Goal: Information Seeking & Learning: Learn about a topic

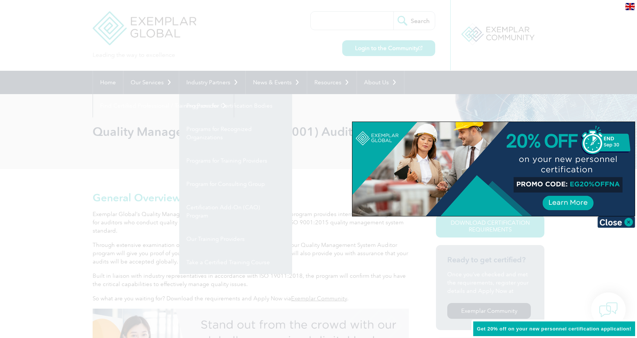
click at [373, 158] on div at bounding box center [493, 169] width 282 height 94
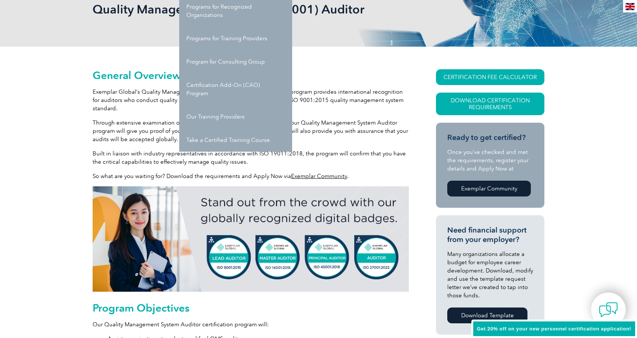
scroll to position [38, 0]
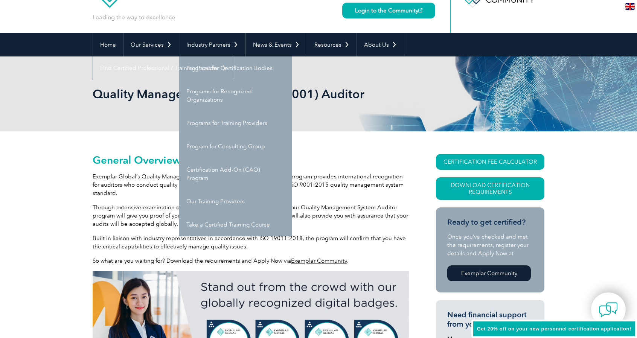
click at [345, 177] on p "Exemplar Global’s Quality Management System (QMS) Auditor certification program…" at bounding box center [251, 184] width 316 height 25
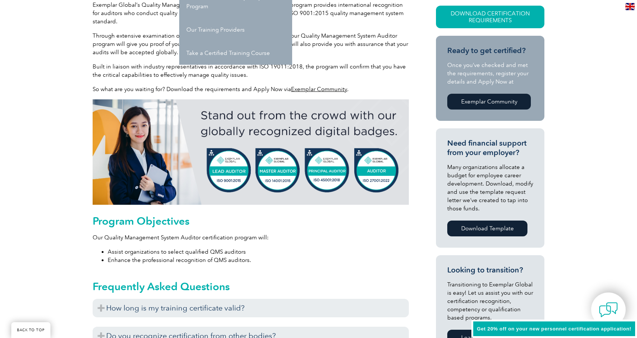
scroll to position [150, 0]
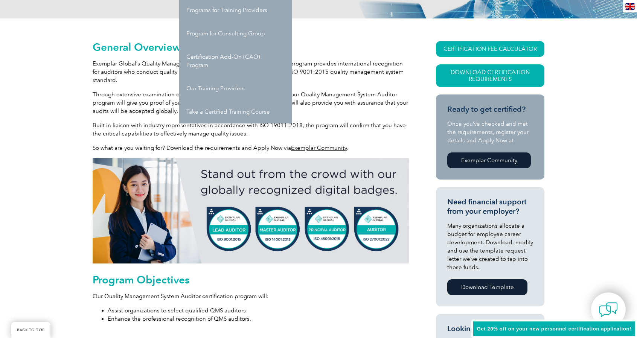
click at [330, 82] on p "Exemplar Global’s Quality Management System (QMS) Auditor certification program…" at bounding box center [251, 71] width 316 height 25
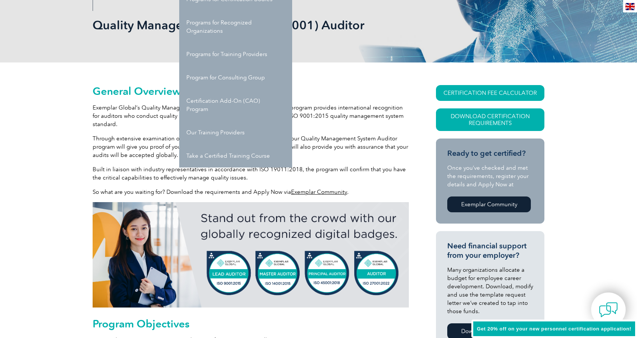
scroll to position [38, 0]
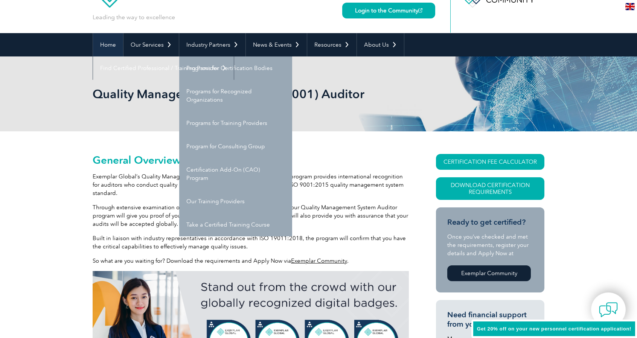
click at [110, 41] on link "Home" at bounding box center [108, 44] width 30 height 23
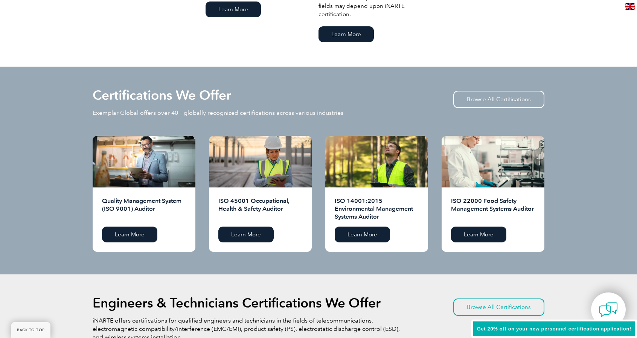
scroll to position [752, 0]
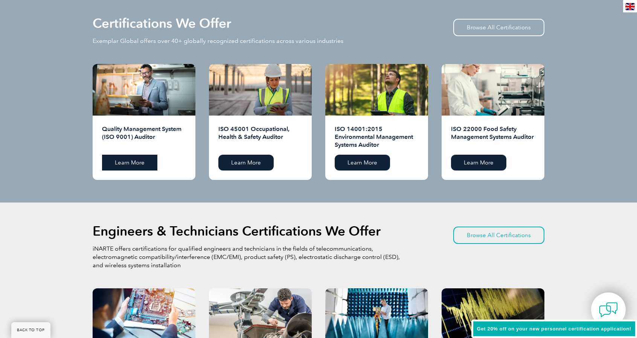
click at [134, 155] on link "Learn More" at bounding box center [129, 163] width 55 height 16
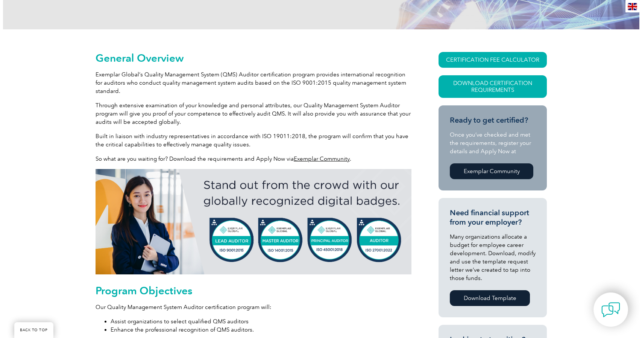
scroll to position [113, 0]
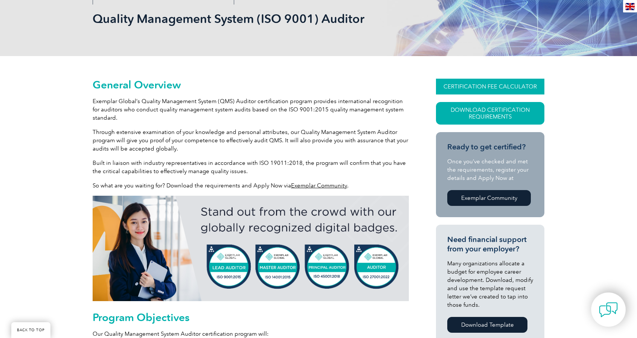
click at [467, 85] on link "CERTIFICATION FEE CALCULATOR" at bounding box center [490, 87] width 108 height 16
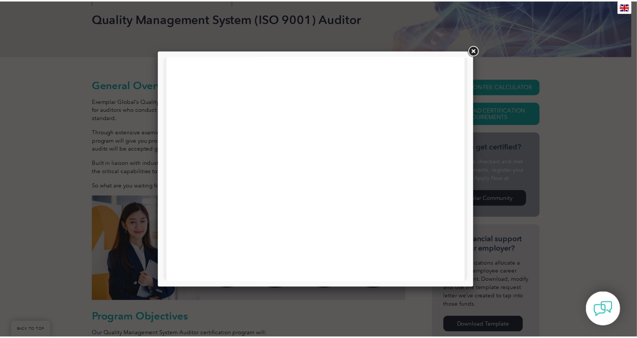
scroll to position [0, 0]
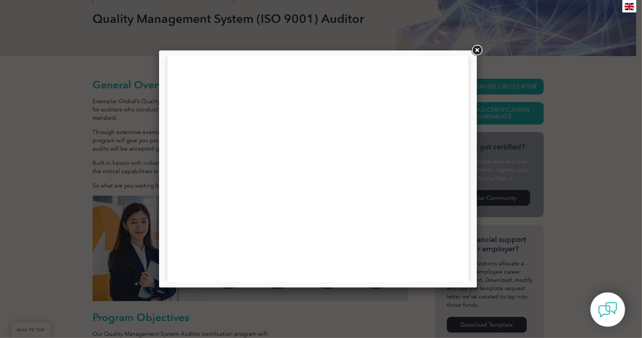
click at [476, 50] on link at bounding box center [477, 51] width 14 height 14
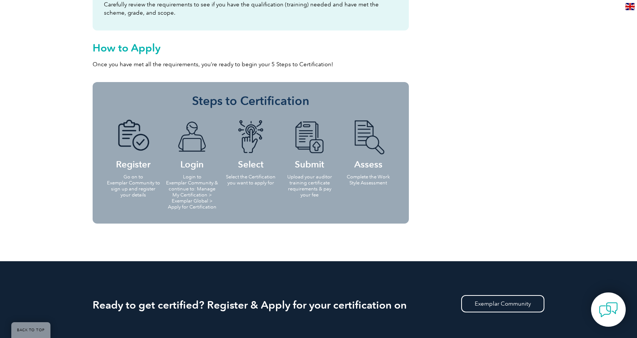
click at [135, 143] on img at bounding box center [132, 137] width 41 height 35
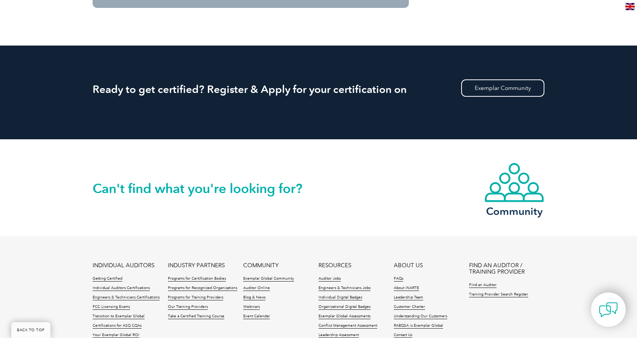
scroll to position [941, 0]
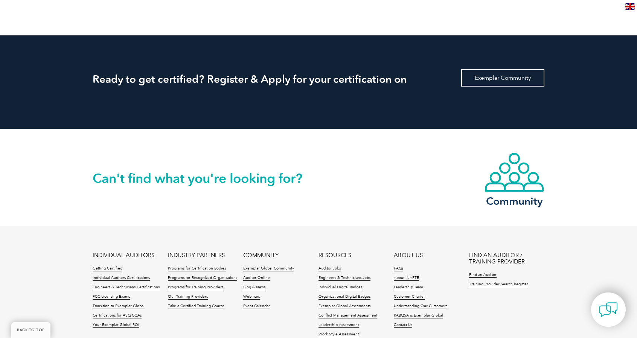
click at [498, 77] on link "Exemplar Community" at bounding box center [502, 77] width 83 height 17
